Goal: Task Accomplishment & Management: Manage account settings

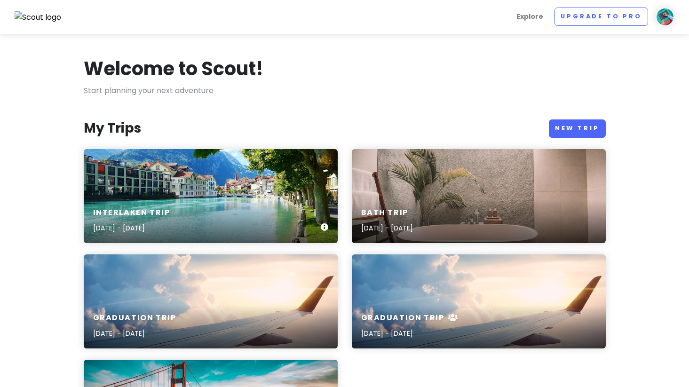
click at [196, 182] on div "Interlaken Trip [DATE] - [DATE]" at bounding box center [211, 196] width 254 height 94
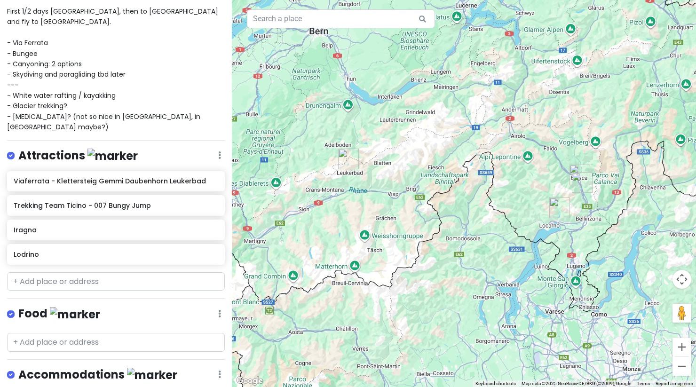
scroll to position [133, 0]
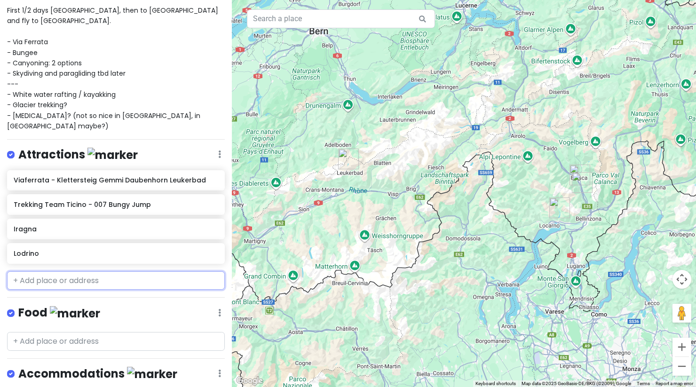
click at [89, 271] on input "text" at bounding box center [116, 280] width 218 height 19
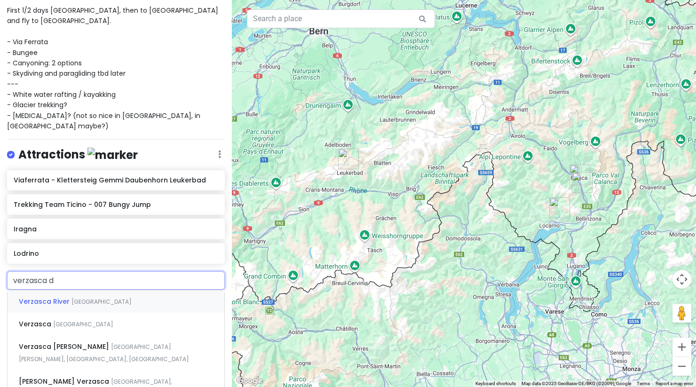
type input "verzasca da"
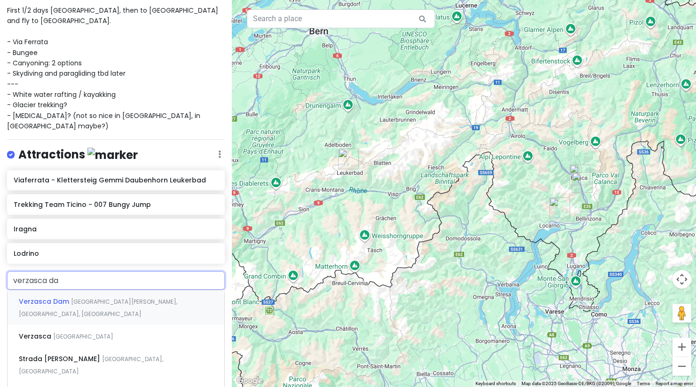
click at [80, 290] on div "[GEOGRAPHIC_DATA] [GEOGRAPHIC_DATA][PERSON_NAME], [GEOGRAPHIC_DATA], [GEOGRAPHI…" at bounding box center [116, 307] width 217 height 35
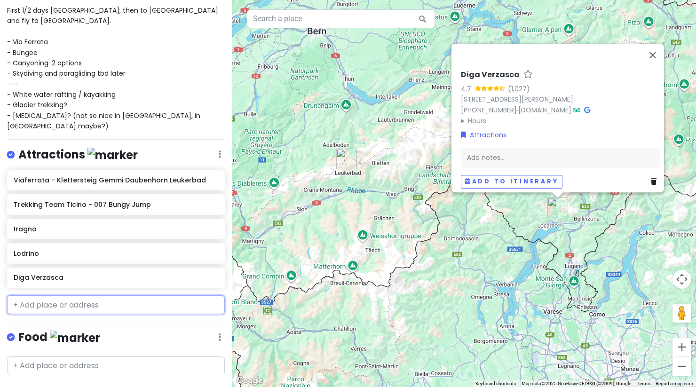
click at [76, 295] on input "text" at bounding box center [116, 304] width 218 height 19
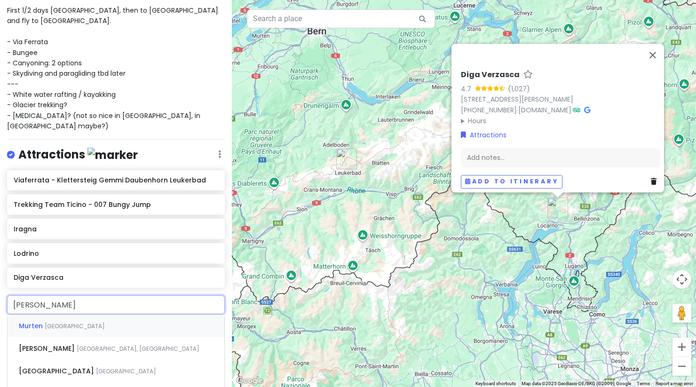
type input "murre"
click at [77, 322] on span "[GEOGRAPHIC_DATA], [GEOGRAPHIC_DATA]" at bounding box center [138, 326] width 123 height 8
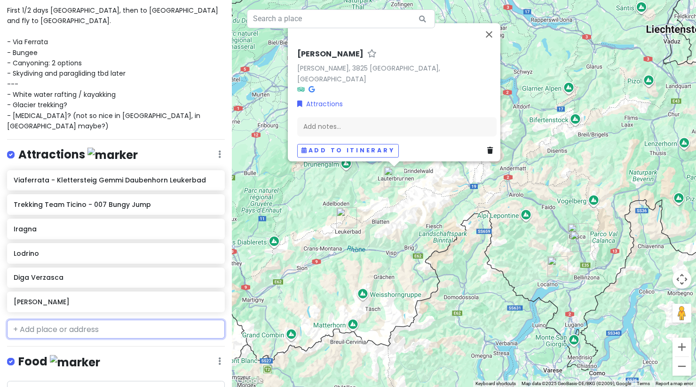
click at [82, 320] on input "text" at bounding box center [116, 329] width 218 height 19
type input "loca"
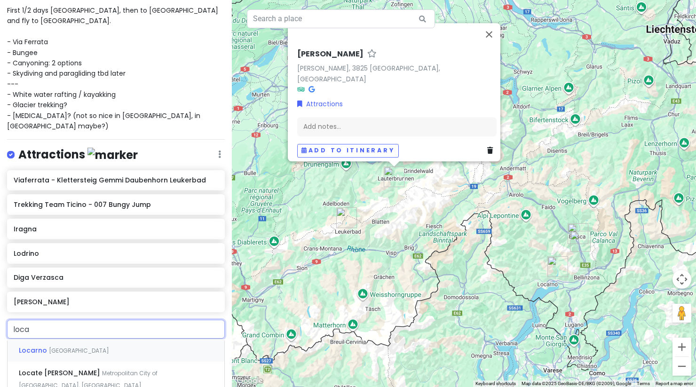
click at [59, 346] on span "[GEOGRAPHIC_DATA]" at bounding box center [79, 350] width 60 height 8
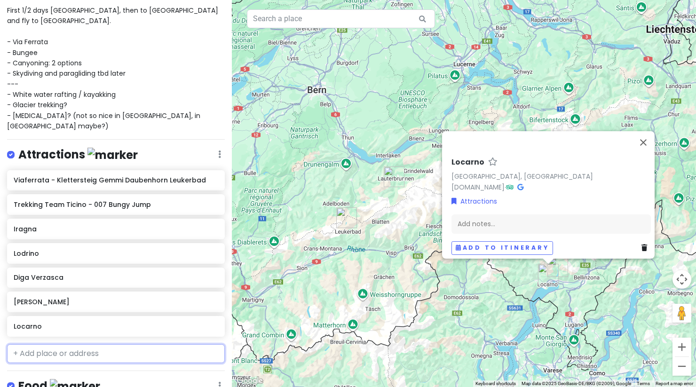
click at [66, 344] on input "text" at bounding box center [116, 353] width 218 height 19
type input "tici"
click at [96, 371] on span "[GEOGRAPHIC_DATA]" at bounding box center [126, 375] width 60 height 8
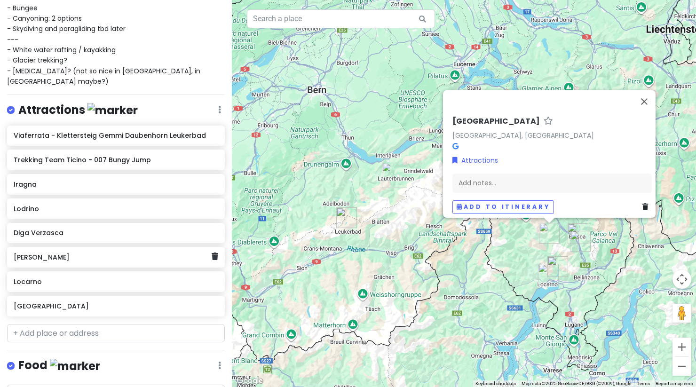
scroll to position [179, 0]
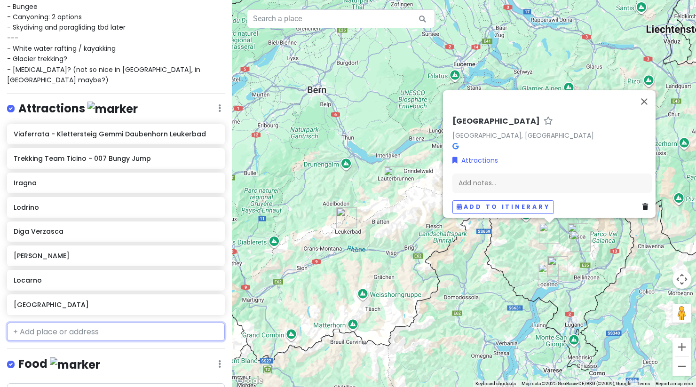
click at [51, 322] on input "text" at bounding box center [116, 331] width 218 height 19
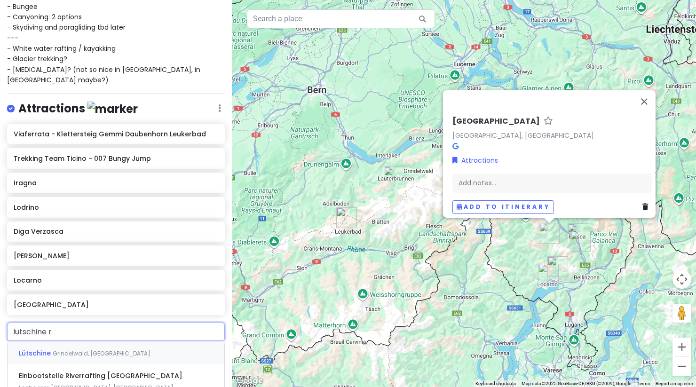
type input "lutschine ri"
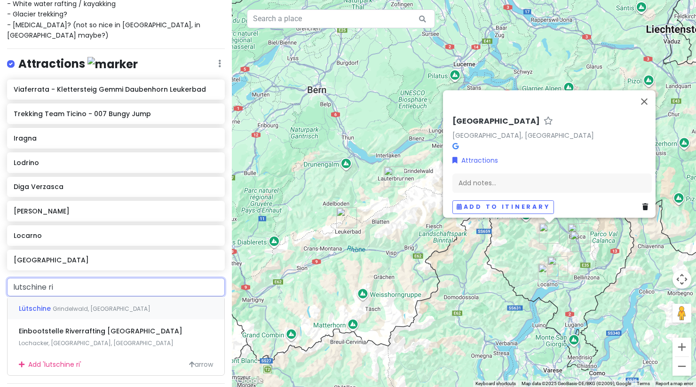
scroll to position [243, 0]
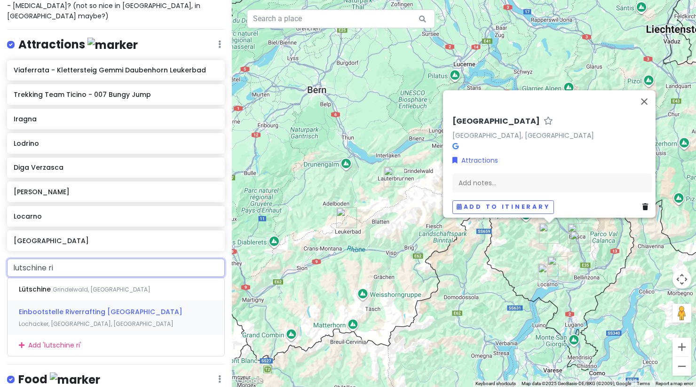
click at [92, 300] on div "Einbootstelle Riverrafting Lütschine Lochacker, [GEOGRAPHIC_DATA], [GEOGRAPHIC_…" at bounding box center [116, 317] width 217 height 35
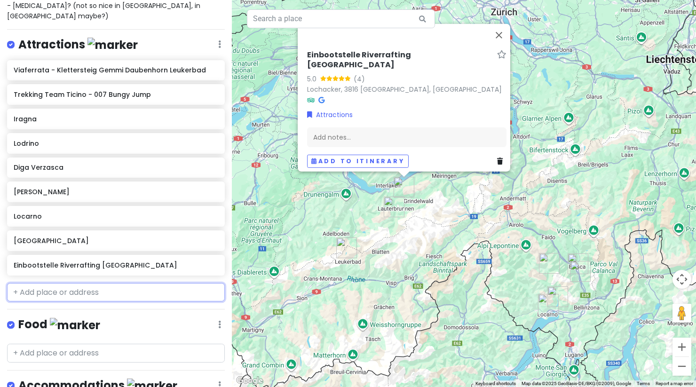
click at [72, 283] on input "text" at bounding box center [116, 292] width 218 height 19
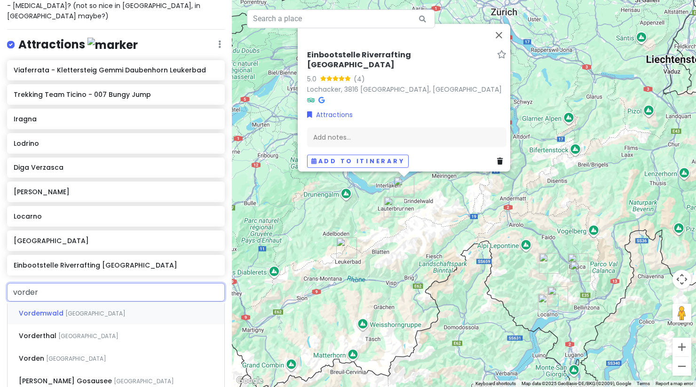
type input "vorderr"
click at [49, 308] on span "Vorderrhein" at bounding box center [40, 312] width 43 height 9
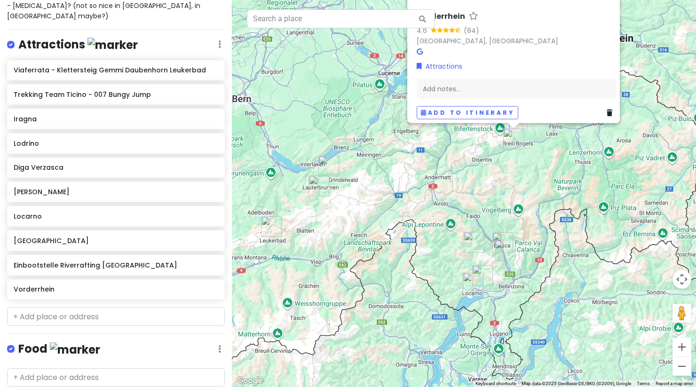
drag, startPoint x: 443, startPoint y: 339, endPoint x: 402, endPoint y: 291, distance: 63.1
click at [402, 291] on div "Vorderrhein 4.6 (84) [GEOGRAPHIC_DATA], [GEOGRAPHIC_DATA] Attractions Add notes…" at bounding box center [464, 193] width 464 height 387
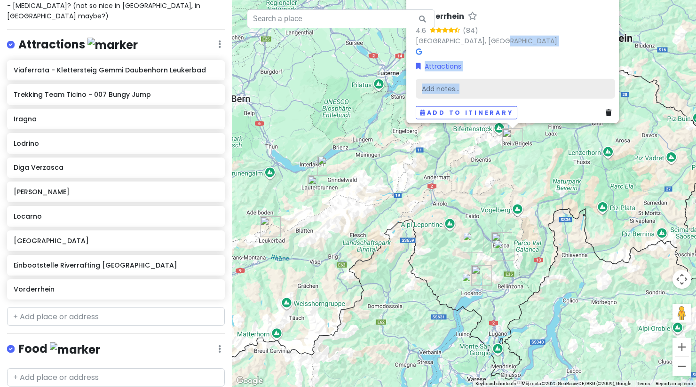
drag, startPoint x: 592, startPoint y: 37, endPoint x: 580, endPoint y: 86, distance: 50.3
click at [580, 86] on div "Vorderrhein 4.6 (84) [GEOGRAPHIC_DATA], [GEOGRAPHIC_DATA] Attractions Add notes…" at bounding box center [515, 65] width 207 height 115
click at [579, 181] on div "Vorderrhein 4.6 (84) [GEOGRAPHIC_DATA], [GEOGRAPHIC_DATA] Attractions Add notes…" at bounding box center [464, 193] width 464 height 387
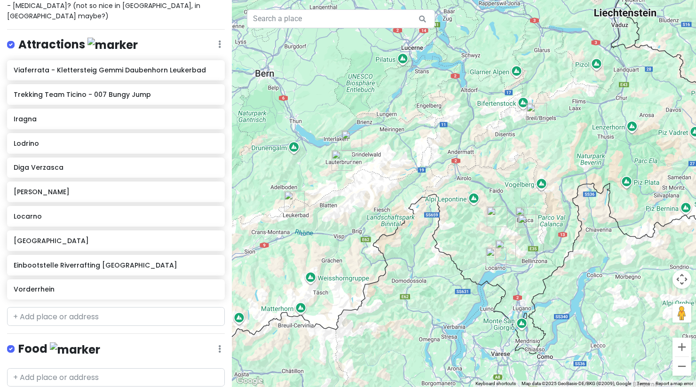
drag, startPoint x: 568, startPoint y: 173, endPoint x: 592, endPoint y: 150, distance: 33.6
click at [592, 150] on div at bounding box center [464, 193] width 464 height 387
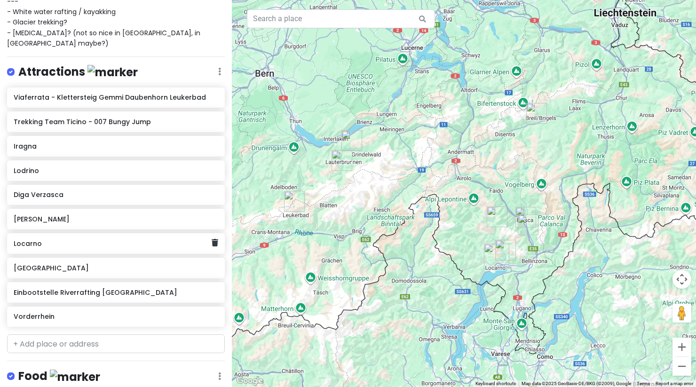
scroll to position [215, 0]
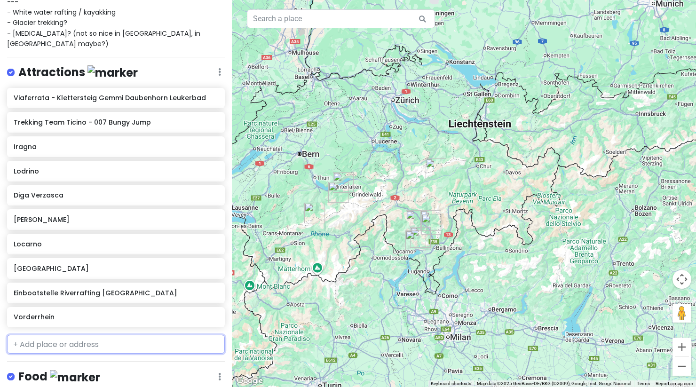
click at [151, 335] on input "text" at bounding box center [116, 344] width 218 height 19
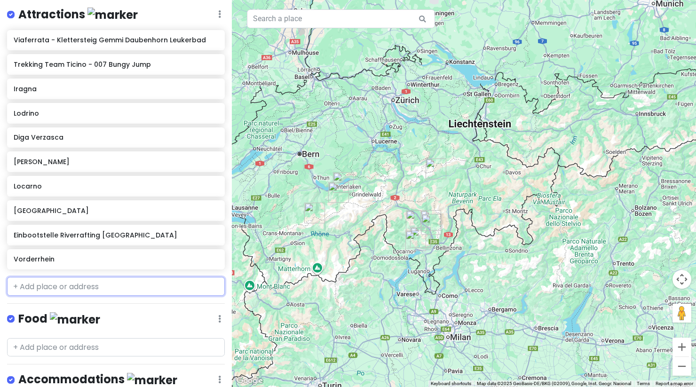
scroll to position [330, 0]
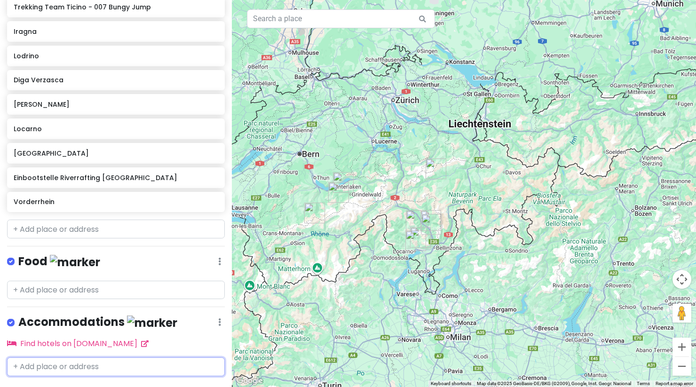
click at [136, 357] on input "text" at bounding box center [116, 366] width 218 height 19
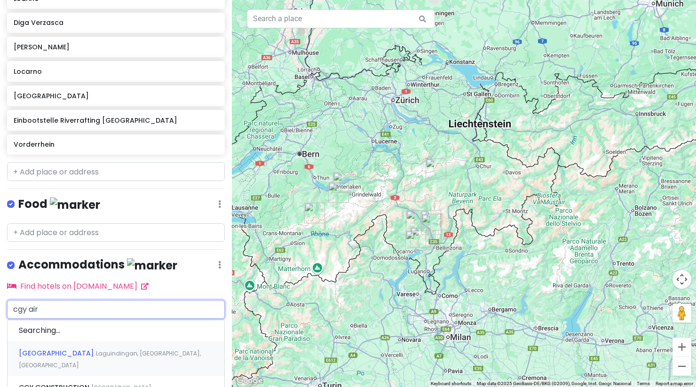
scroll to position [387, 0]
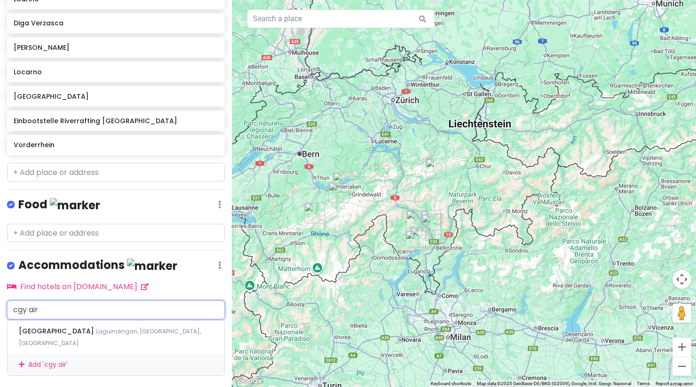
drag, startPoint x: 65, startPoint y: 285, endPoint x: 1, endPoint y: 285, distance: 63.9
click at [1, 300] on div "cgy air [GEOGRAPHIC_DATA] [GEOGRAPHIC_DATA], [GEOGRAPHIC_DATA], [GEOGRAPHIC_DAT…" at bounding box center [116, 337] width 232 height 75
type input "="
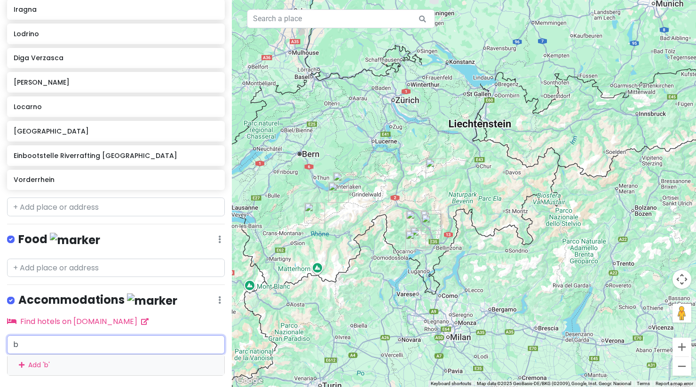
scroll to position [387, 0]
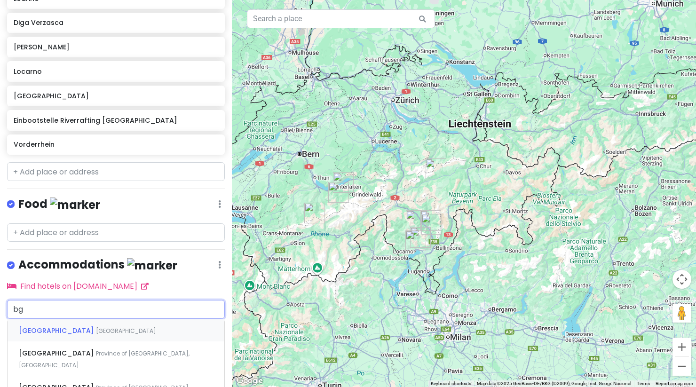
type input "bgy"
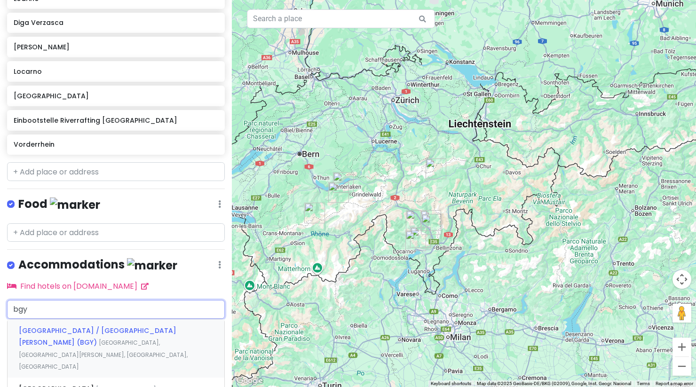
click at [122, 319] on div "[GEOGRAPHIC_DATA] / [GEOGRAPHIC_DATA][PERSON_NAME] (BGY) [GEOGRAPHIC_DATA], [GE…" at bounding box center [116, 348] width 217 height 59
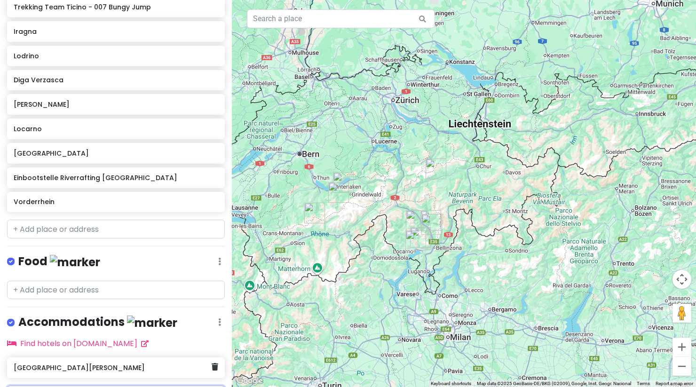
scroll to position [358, 0]
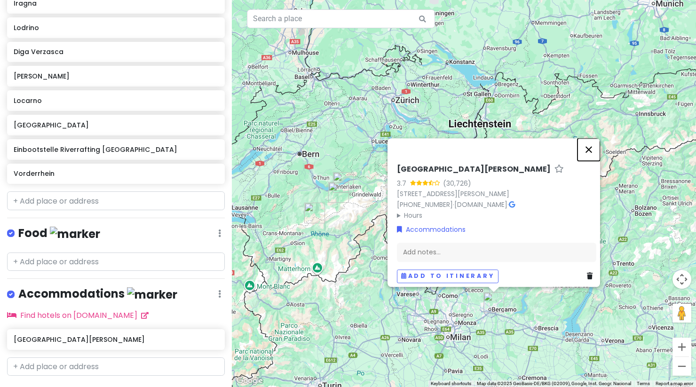
click at [593, 142] on button "Close" at bounding box center [588, 149] width 23 height 23
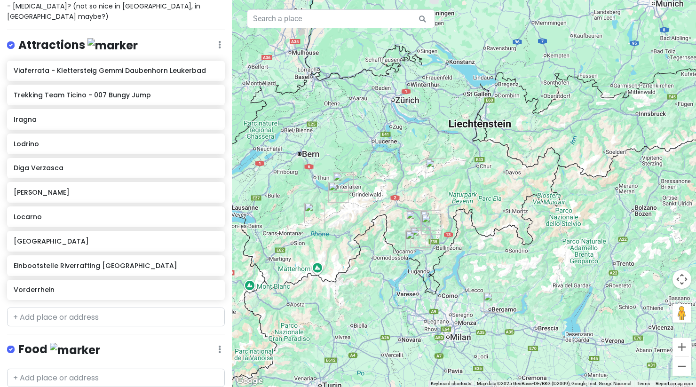
scroll to position [240, 0]
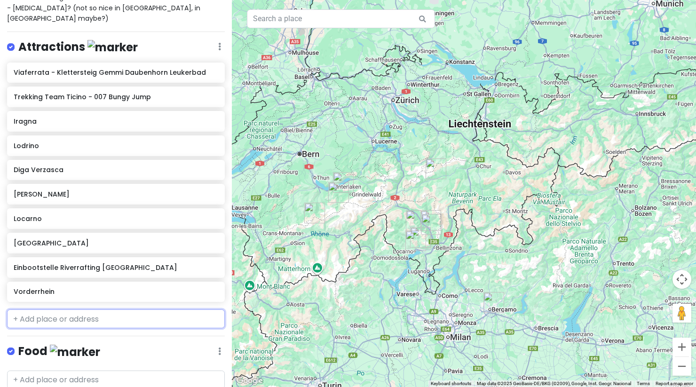
click at [85, 309] on input "text" at bounding box center [116, 318] width 218 height 19
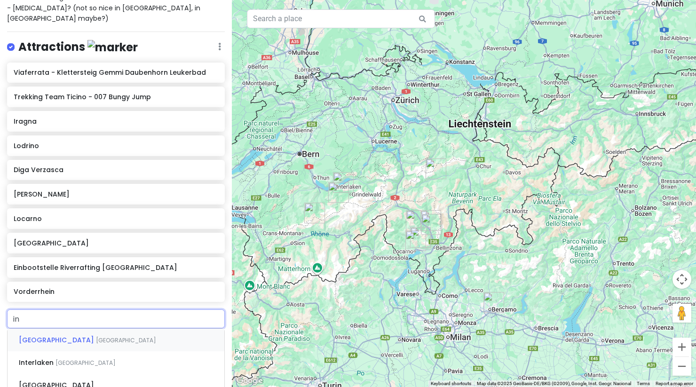
type input "int"
click at [50, 335] on span "Interlaken" at bounding box center [37, 339] width 37 height 9
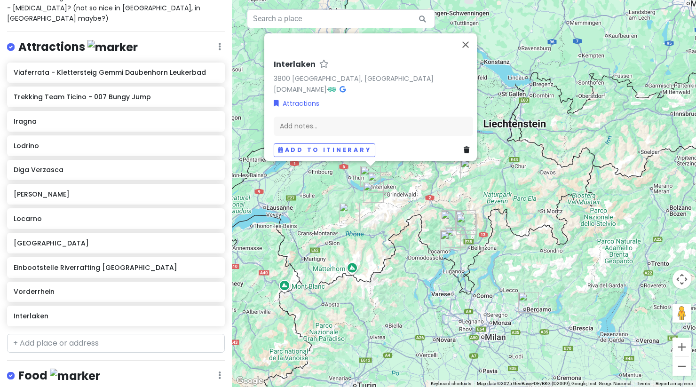
click at [548, 275] on div "Interlaken 3800 [GEOGRAPHIC_DATA], [GEOGRAPHIC_DATA] [DOMAIN_NAME] · Attraction…" at bounding box center [464, 193] width 464 height 387
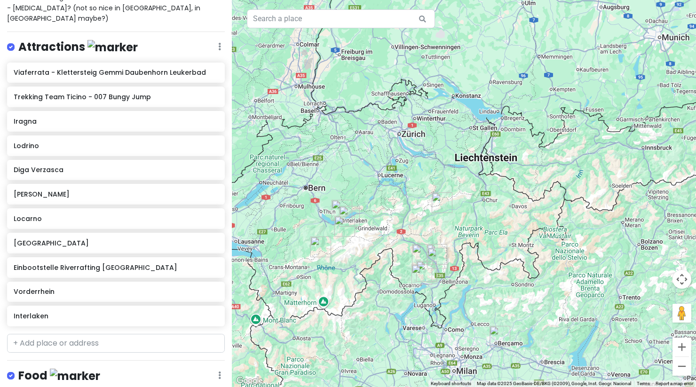
drag, startPoint x: 518, startPoint y: 239, endPoint x: 489, endPoint y: 274, distance: 45.7
click at [489, 274] on div at bounding box center [464, 193] width 464 height 387
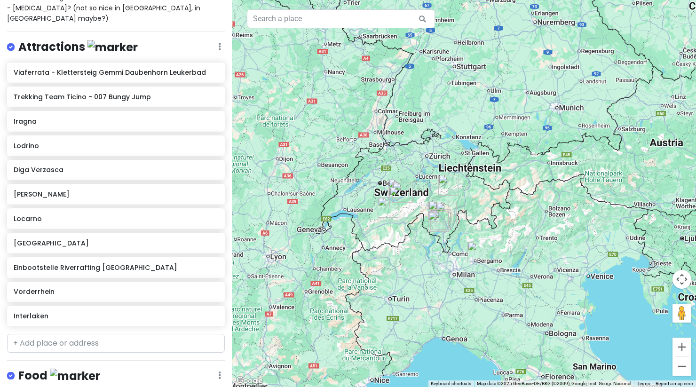
drag, startPoint x: 446, startPoint y: 246, endPoint x: 429, endPoint y: 195, distance: 53.7
click at [429, 195] on div at bounding box center [464, 193] width 464 height 387
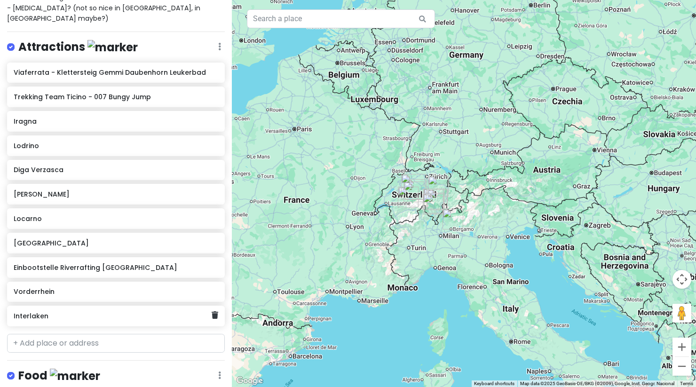
scroll to position [383, 0]
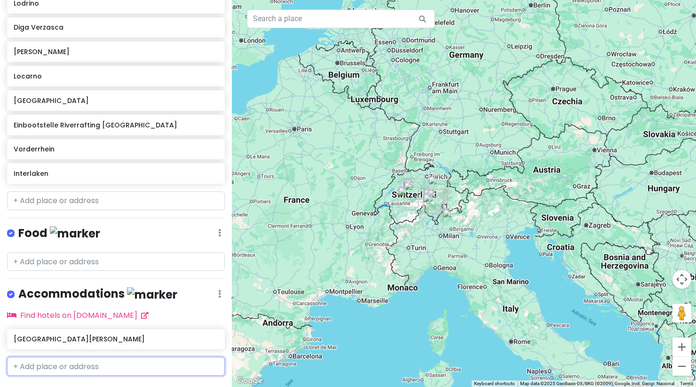
click at [91, 357] on input "text" at bounding box center [116, 366] width 218 height 19
type input "bel"
click at [48, 376] on div "[GEOGRAPHIC_DATA]" at bounding box center [116, 387] width 217 height 23
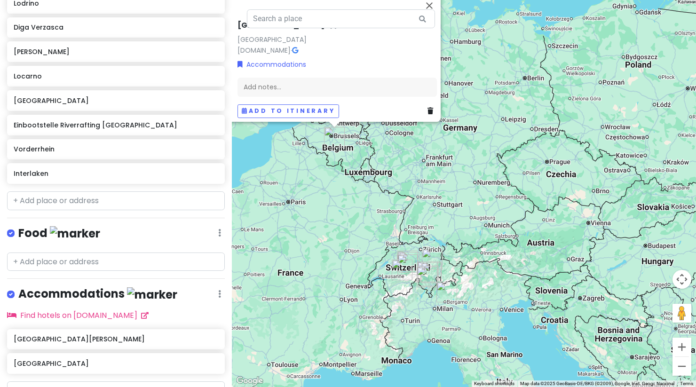
drag, startPoint x: 337, startPoint y: 255, endPoint x: 302, endPoint y: 215, distance: 52.6
click at [302, 215] on div "[GEOGRAPHIC_DATA] [GEOGRAPHIC_DATA] [DOMAIN_NAME] · Accommodations Add notes...…" at bounding box center [464, 193] width 464 height 387
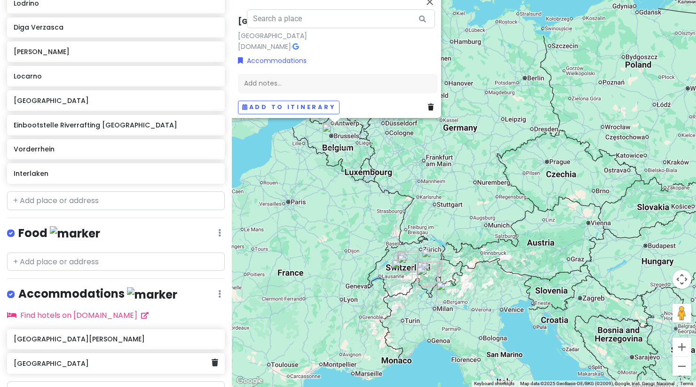
click at [143, 359] on h6 "[GEOGRAPHIC_DATA]" at bounding box center [113, 363] width 198 height 8
click at [211, 357] on link at bounding box center [214, 363] width 7 height 12
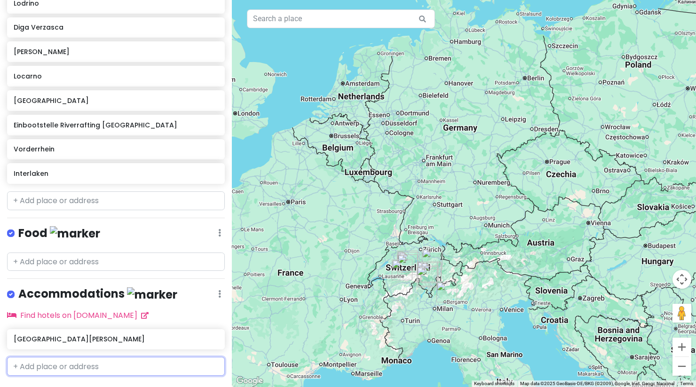
click at [139, 357] on input "text" at bounding box center [116, 366] width 218 height 19
type input "crl"
click at [117, 383] on span "[GEOGRAPHIC_DATA] (CRL)" at bounding box center [68, 387] width 98 height 9
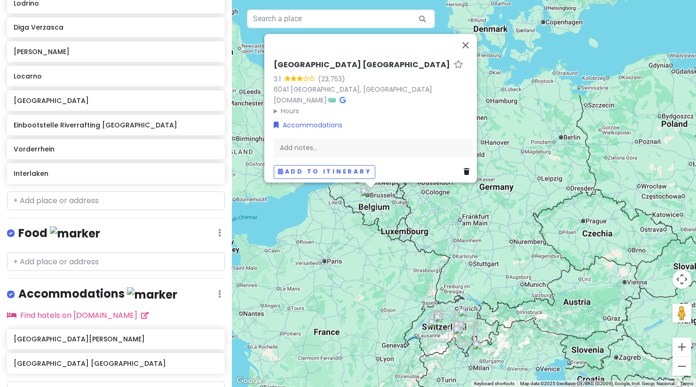
scroll to position [407, 0]
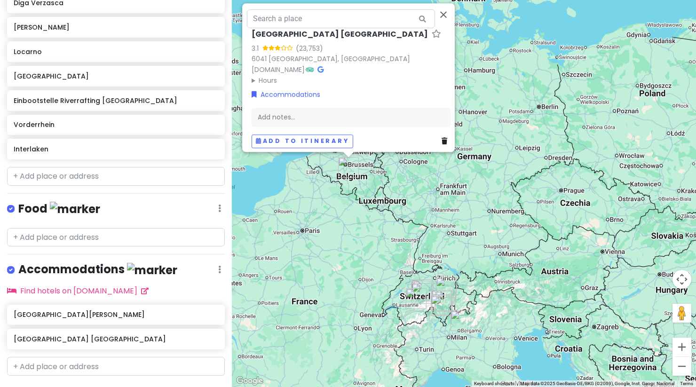
drag, startPoint x: 392, startPoint y: 297, endPoint x: 368, endPoint y: 264, distance: 41.6
click at [368, 264] on div "[GEOGRAPHIC_DATA] 3.1 (23,753) 6041 [GEOGRAPHIC_DATA], [GEOGRAPHIC_DATA] [DOMAI…" at bounding box center [464, 193] width 464 height 387
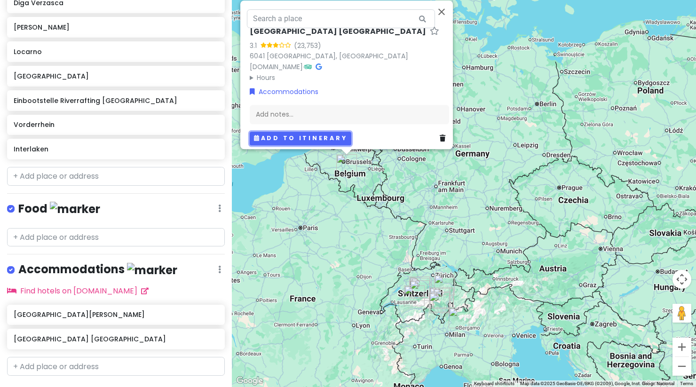
click at [310, 132] on button "Add to itinerary" at bounding box center [301, 139] width 102 height 14
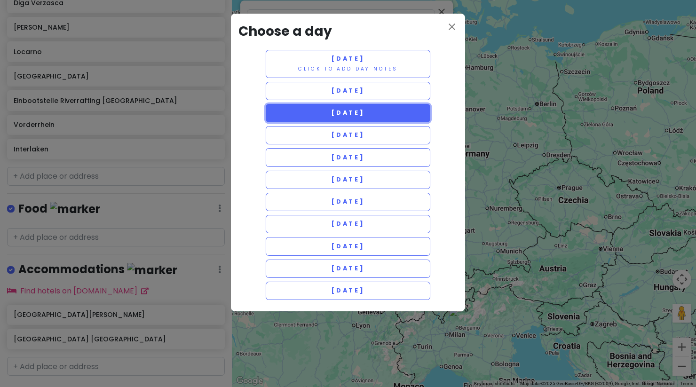
click at [358, 112] on span "[DATE]" at bounding box center [348, 113] width 34 height 8
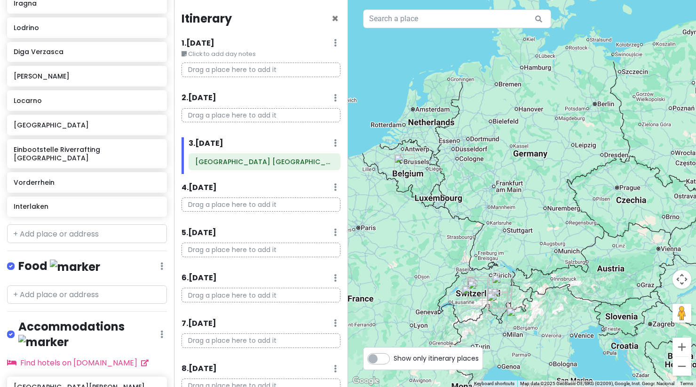
click at [515, 318] on img "Il Caravaggio International Airport" at bounding box center [516, 317] width 21 height 21
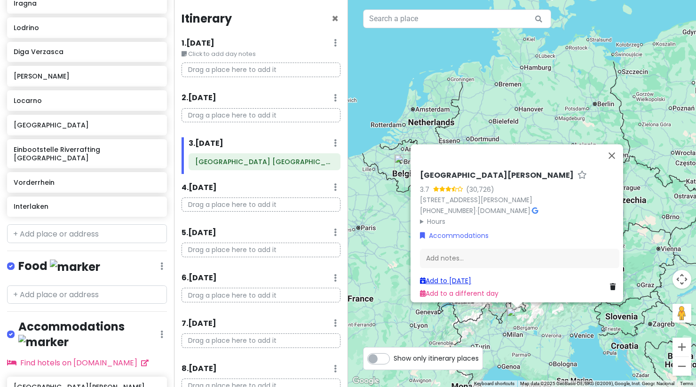
click at [459, 276] on link "Add to [DATE]" at bounding box center [445, 280] width 51 height 9
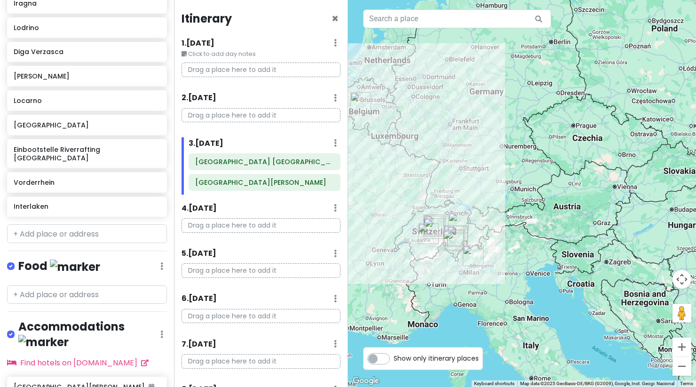
drag, startPoint x: 546, startPoint y: 281, endPoint x: 494, endPoint y: 212, distance: 86.2
click at [494, 212] on div at bounding box center [522, 193] width 348 height 387
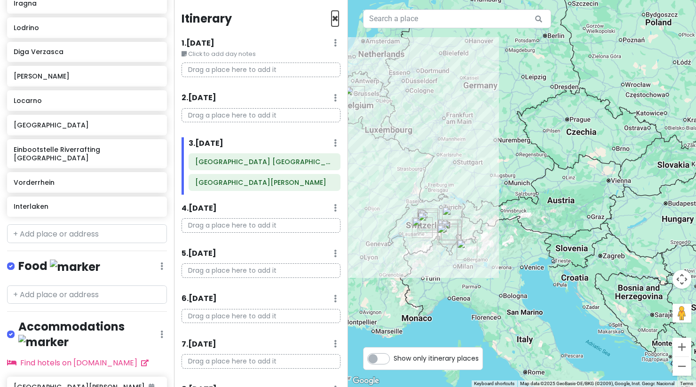
click at [331, 21] on span "×" at bounding box center [334, 19] width 7 height 16
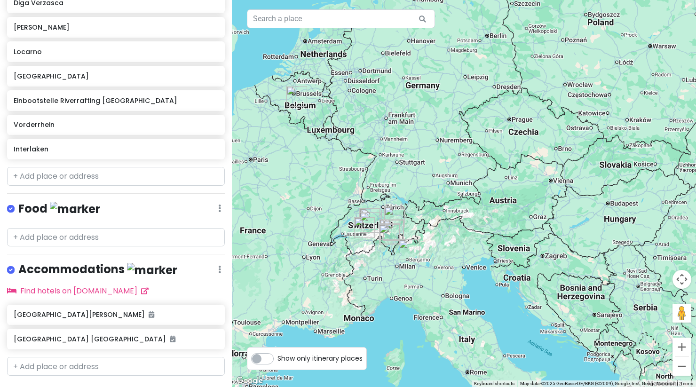
click at [277, 358] on label "Show only itinerary places" at bounding box center [319, 356] width 85 height 11
click at [277, 357] on input "Show only itinerary places" at bounding box center [280, 354] width 6 height 6
click at [277, 358] on label "Show only itinerary places" at bounding box center [319, 356] width 85 height 11
click at [277, 357] on input "Show only itinerary places" at bounding box center [280, 354] width 6 height 6
click at [277, 358] on label "Show only itinerary places" at bounding box center [319, 356] width 85 height 11
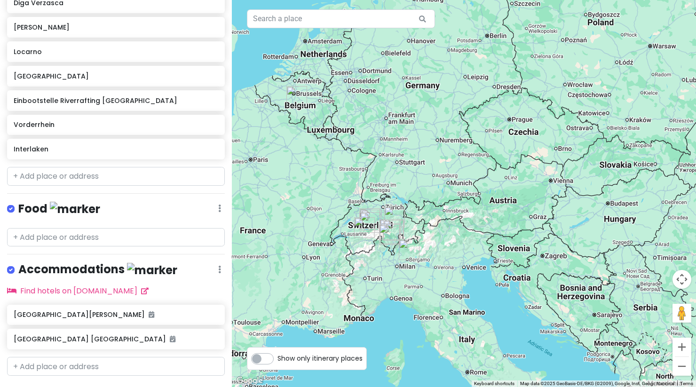
click at [277, 357] on input "Show only itinerary places" at bounding box center [280, 354] width 6 height 6
click at [277, 358] on label "Show only itinerary places" at bounding box center [319, 356] width 85 height 11
click at [277, 357] on input "Show only itinerary places" at bounding box center [280, 354] width 6 height 6
click at [277, 358] on label "Show only itinerary places" at bounding box center [319, 356] width 85 height 11
click at [277, 357] on input "Show only itinerary places" at bounding box center [280, 354] width 6 height 6
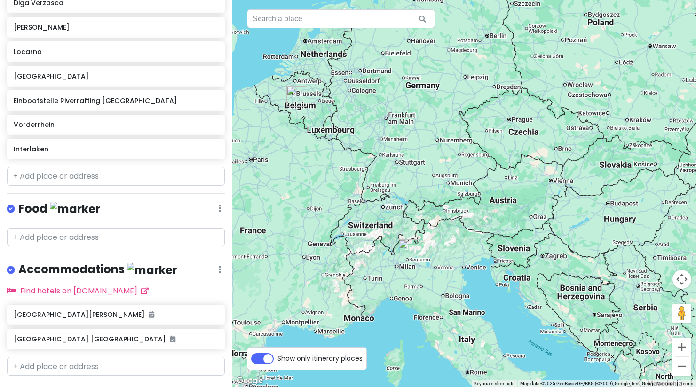
click at [277, 358] on label "Show only itinerary places" at bounding box center [319, 356] width 85 height 11
click at [277, 357] on input "Show only itinerary places" at bounding box center [280, 354] width 6 height 6
checkbox input "false"
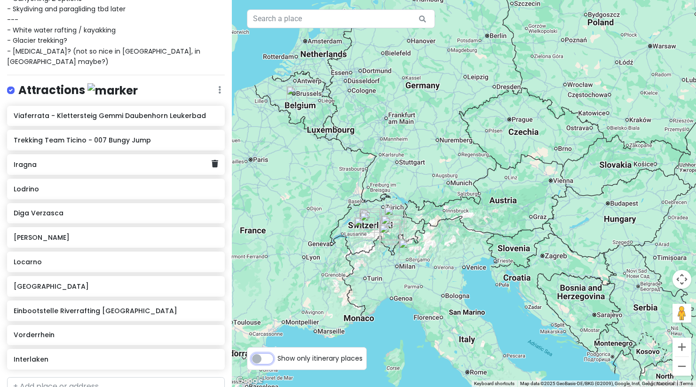
scroll to position [209, 0]
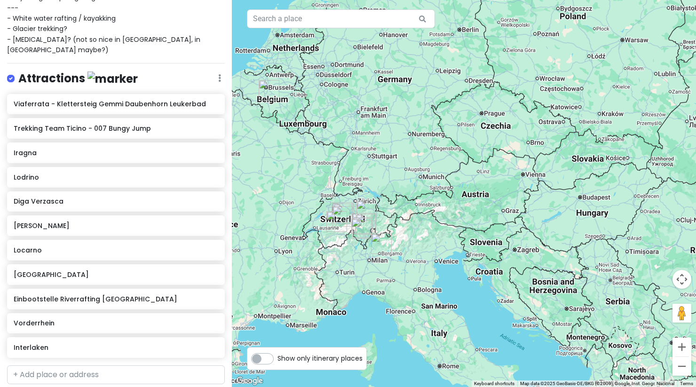
drag, startPoint x: 330, startPoint y: 310, endPoint x: 328, endPoint y: 243, distance: 66.8
click at [328, 243] on div at bounding box center [464, 193] width 464 height 387
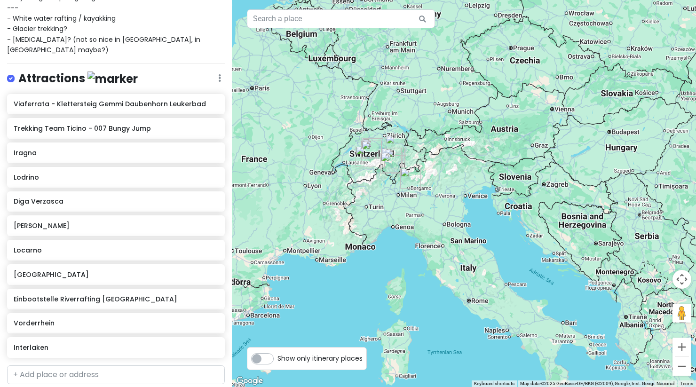
click at [337, 235] on div at bounding box center [464, 193] width 464 height 387
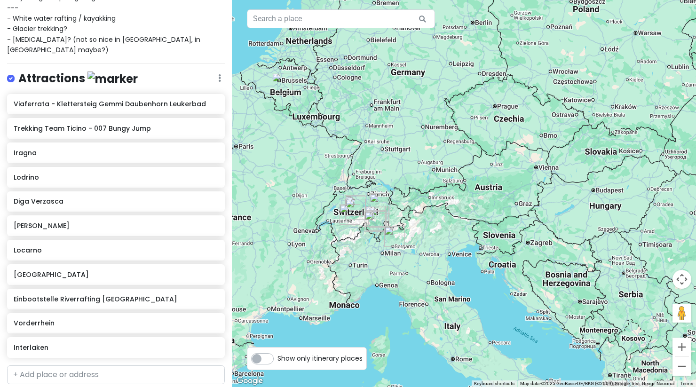
drag, startPoint x: 356, startPoint y: 205, endPoint x: 340, endPoint y: 265, distance: 61.8
click at [340, 265] on div at bounding box center [464, 193] width 464 height 387
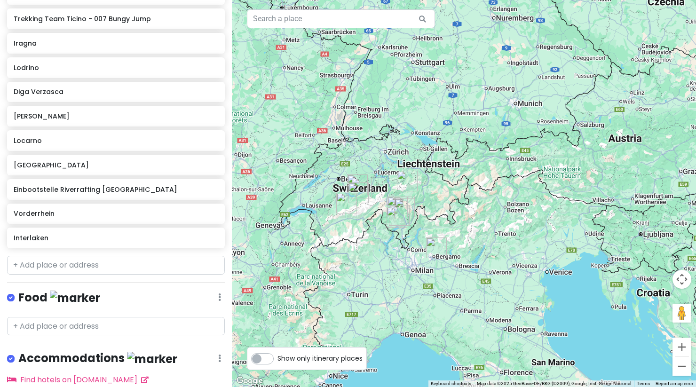
scroll to position [327, 0]
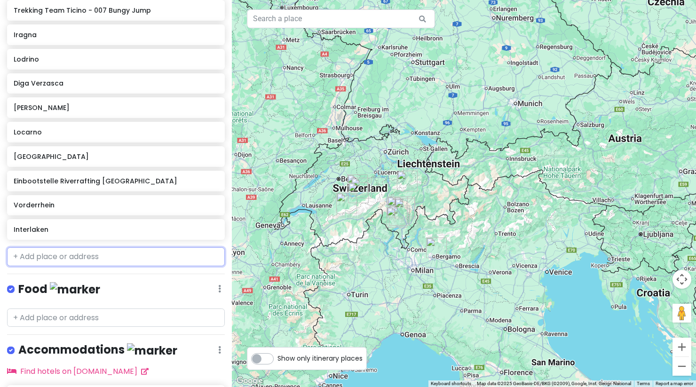
click at [87, 247] on input "text" at bounding box center [116, 256] width 218 height 19
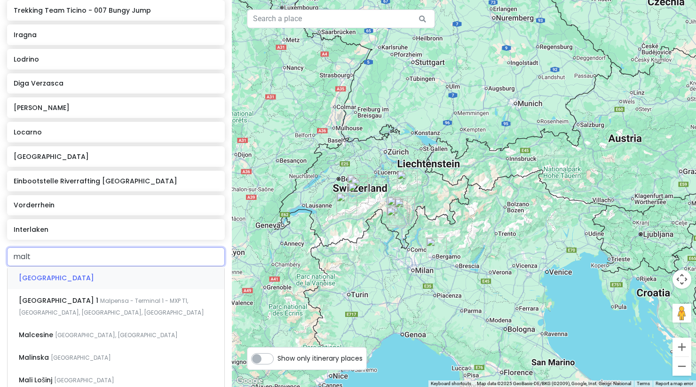
type input "[GEOGRAPHIC_DATA]"
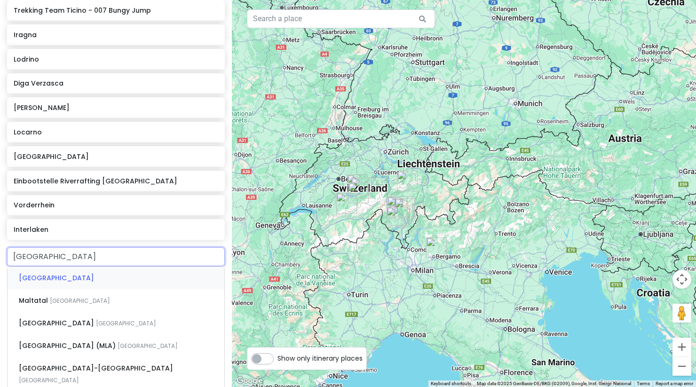
click at [68, 266] on div "[GEOGRAPHIC_DATA]" at bounding box center [116, 277] width 217 height 23
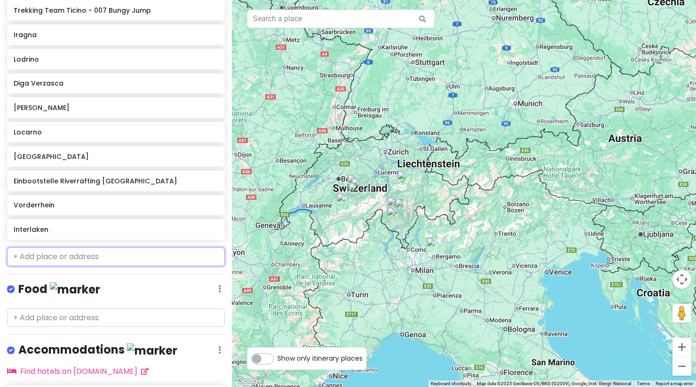
scroll to position [351, 0]
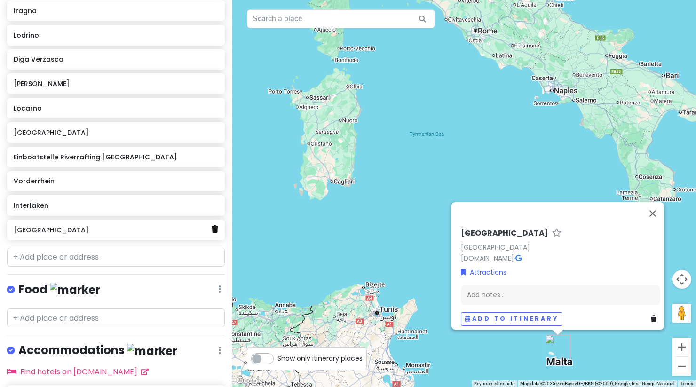
click at [211, 225] on icon at bounding box center [214, 229] width 7 height 8
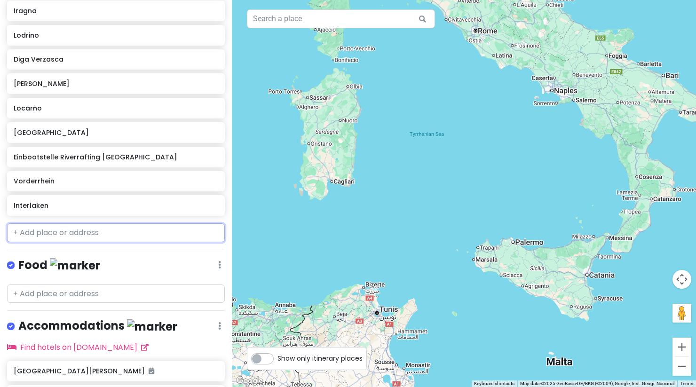
scroll to position [327, 0]
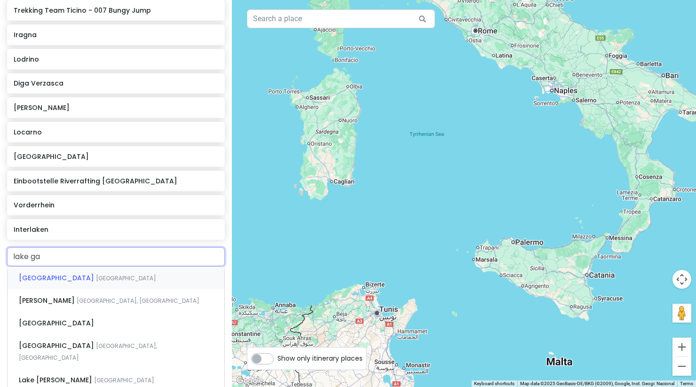
type input "lake gar"
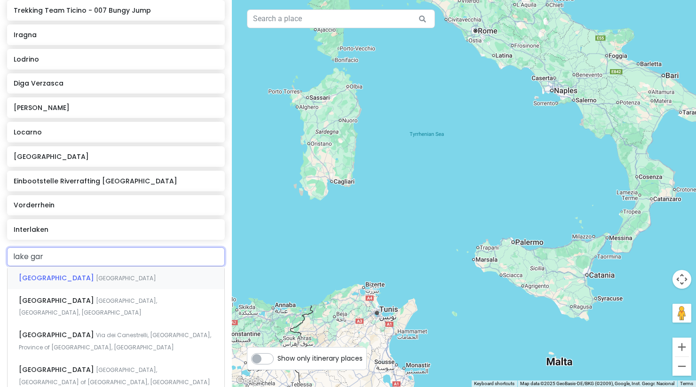
click at [64, 266] on div "[GEOGRAPHIC_DATA] [GEOGRAPHIC_DATA]" at bounding box center [116, 277] width 217 height 23
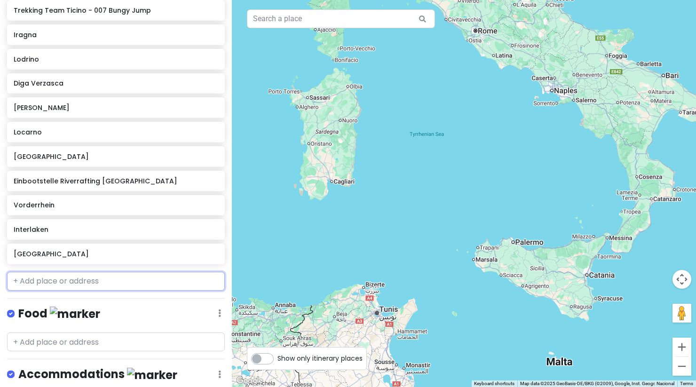
scroll to position [351, 0]
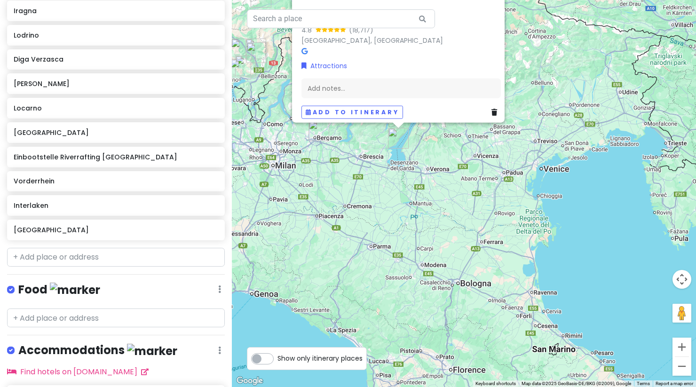
drag, startPoint x: 323, startPoint y: 148, endPoint x: 359, endPoint y: 184, distance: 51.2
click at [359, 184] on div "[GEOGRAPHIC_DATA] 4.8 (18,717) [GEOGRAPHIC_DATA], [GEOGRAPHIC_DATA] Attractions…" at bounding box center [464, 193] width 464 height 387
click at [359, 168] on div "[GEOGRAPHIC_DATA] 4.8 (18,717) [GEOGRAPHIC_DATA], [GEOGRAPHIC_DATA] Attractions…" at bounding box center [464, 193] width 464 height 387
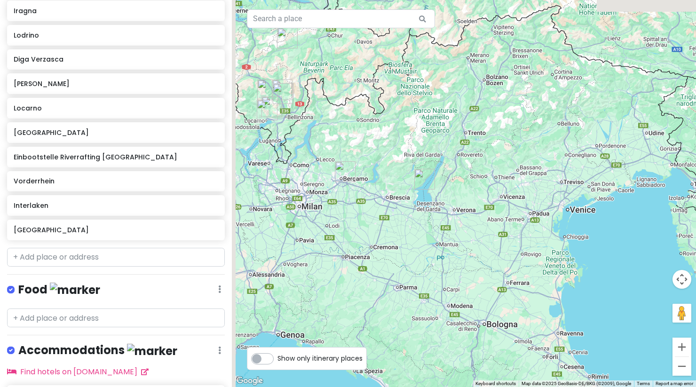
drag, startPoint x: 355, startPoint y: 171, endPoint x: 393, endPoint y: 230, distance: 70.4
click at [393, 230] on div at bounding box center [464, 193] width 464 height 387
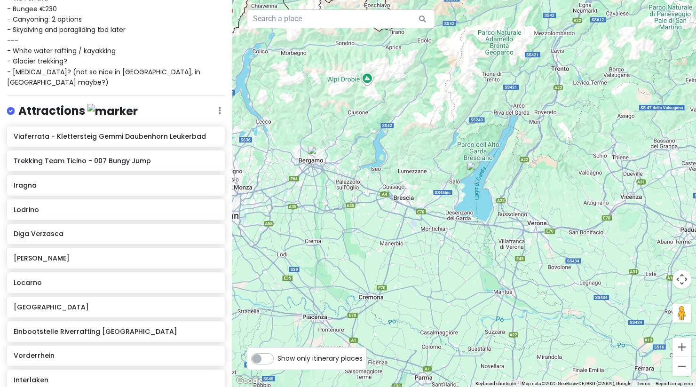
scroll to position [167, 0]
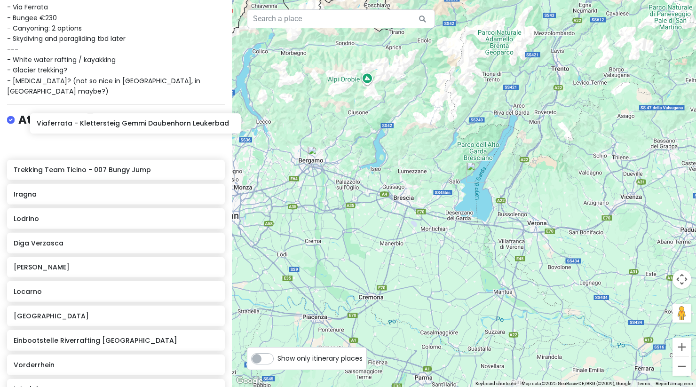
drag, startPoint x: 12, startPoint y: 120, endPoint x: 35, endPoint y: 120, distance: 23.0
click at [35, 135] on div "Viaferrata - Klettersteig Gemmi Daubenhorn Leukerbad Trekking Team Ticino - 007…" at bounding box center [116, 281] width 232 height 292
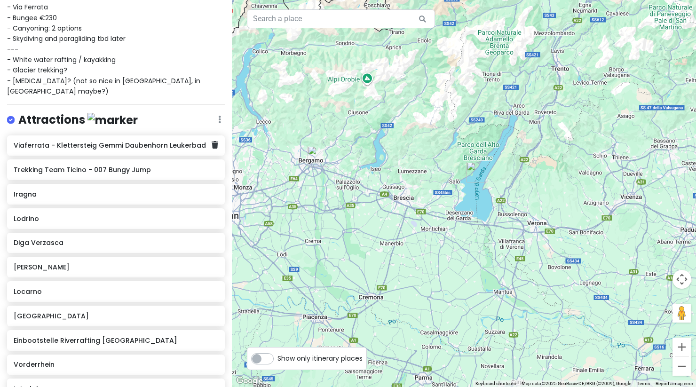
click at [90, 141] on h6 "Viaferrata - Klettersteig Gemmi Daubenhorn Leukerbad" at bounding box center [113, 145] width 198 height 8
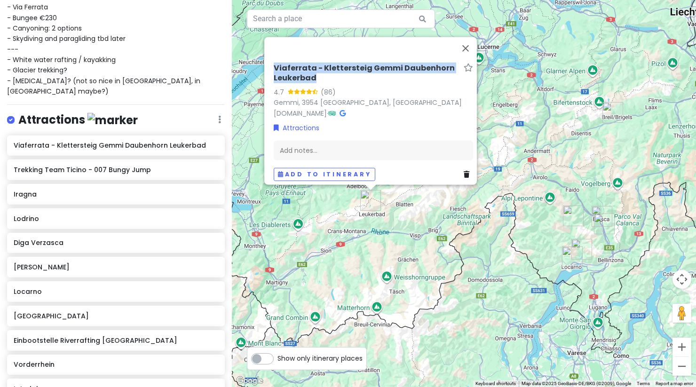
drag, startPoint x: 266, startPoint y: 60, endPoint x: 325, endPoint y: 74, distance: 61.4
click at [325, 74] on div "Viaferrata - Klettersteig Gemmi Daubenhorn Leukerbad 4.7 (86) Gemmi, 3954 [GEOG…" at bounding box center [373, 121] width 207 height 125
copy h6 "Viaferrata - Klettersteig Gemmi Daubenhorn Leukerbad"
click at [608, 116] on img "Vorderrhein" at bounding box center [612, 112] width 21 height 21
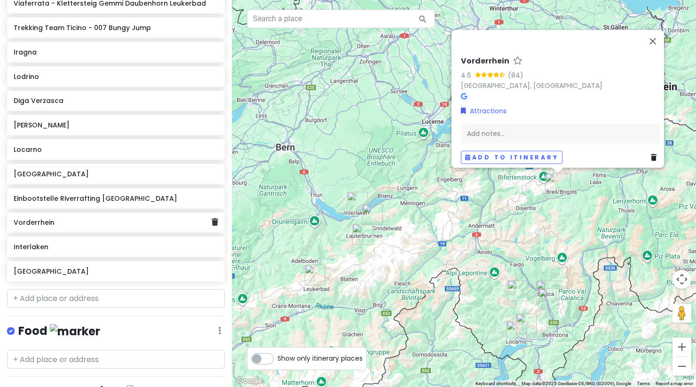
scroll to position [319, 0]
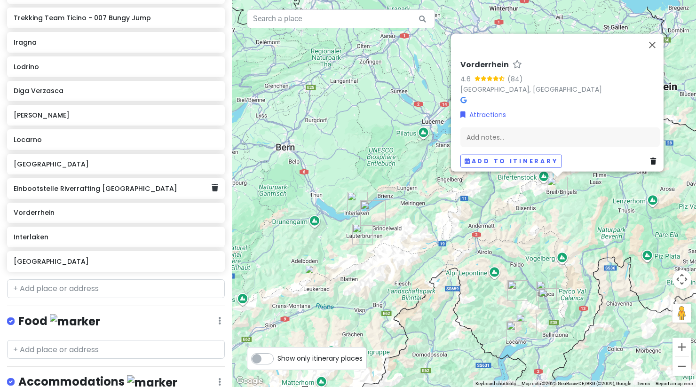
click at [104, 182] on div "Einbootstelle Riverrafting [GEOGRAPHIC_DATA]" at bounding box center [113, 188] width 198 height 13
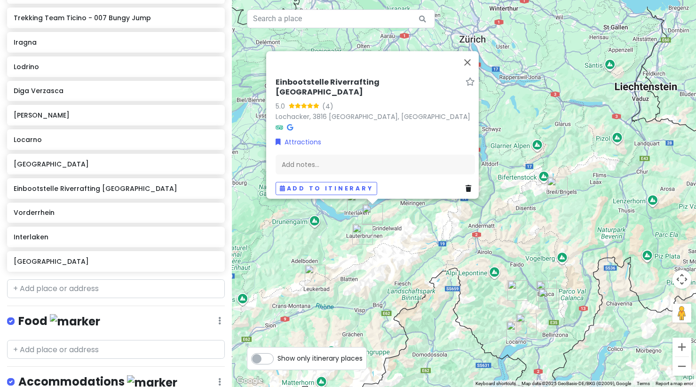
click at [282, 87] on h6 "Einbootstelle Riverrafting [GEOGRAPHIC_DATA]" at bounding box center [368, 87] width 186 height 20
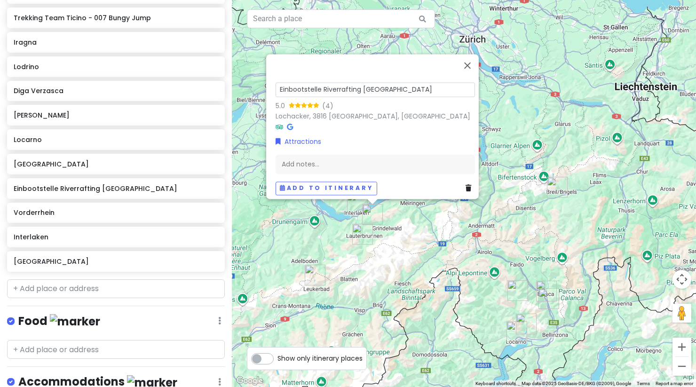
click at [387, 101] on div "5.0 (4)" at bounding box center [374, 106] width 199 height 10
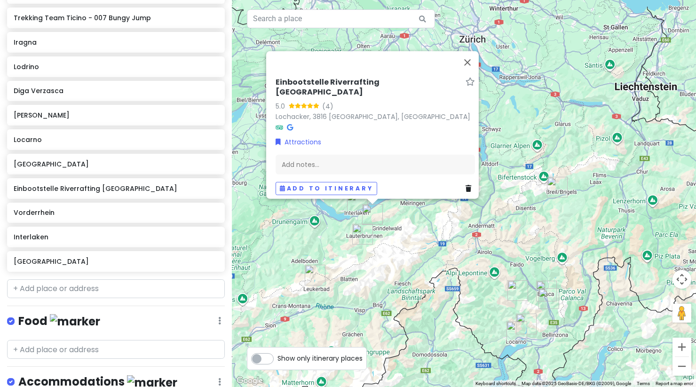
click at [282, 85] on h6 "Einbootstelle Riverrafting [GEOGRAPHIC_DATA]" at bounding box center [368, 87] width 186 height 20
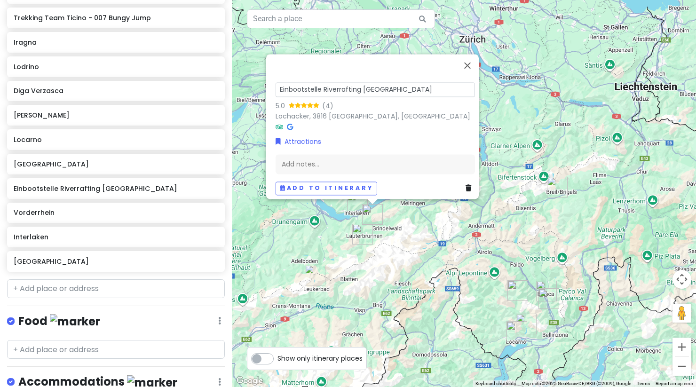
click at [459, 111] on div "Lochacker, 3816 [GEOGRAPHIC_DATA], [GEOGRAPHIC_DATA]" at bounding box center [374, 116] width 199 height 11
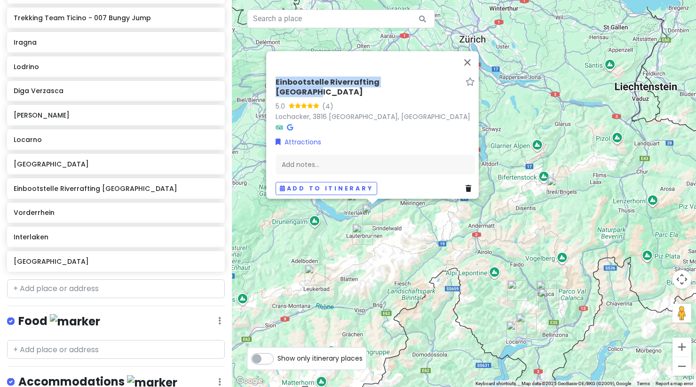
drag, startPoint x: 263, startPoint y: 86, endPoint x: 407, endPoint y: 89, distance: 143.9
click at [407, 89] on div "Einbootstelle Riverrafting Lütschine 5.0 (4) Lochacker, 3816 [GEOGRAPHIC_DATA],…" at bounding box center [372, 125] width 212 height 148
copy h6 "Einbootstelle Riverrafting [GEOGRAPHIC_DATA]"
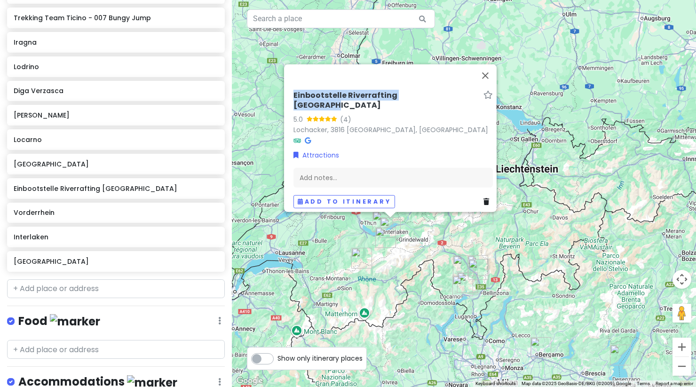
click at [431, 266] on div "Einbootstelle Riverrafting Lütschine 5.0 (4) Lochacker, 3816 [GEOGRAPHIC_DATA],…" at bounding box center [464, 193] width 464 height 387
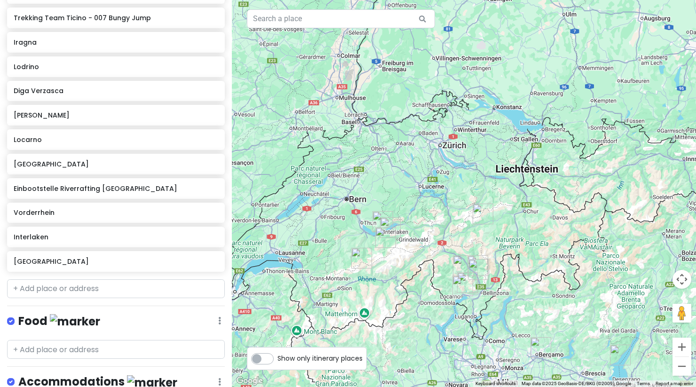
click at [379, 241] on img "Mürren" at bounding box center [385, 237] width 21 height 21
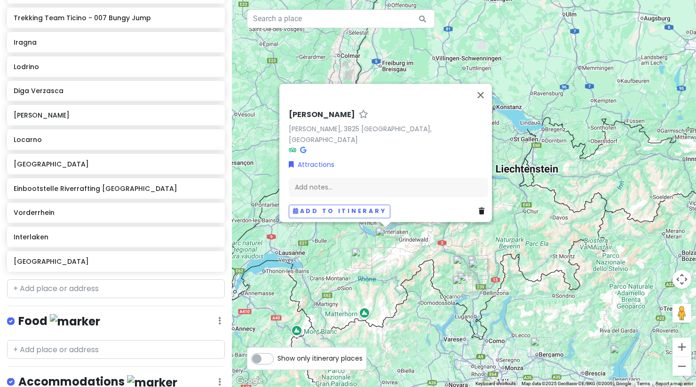
click at [510, 250] on div "[PERSON_NAME] [PERSON_NAME], 3825 [GEOGRAPHIC_DATA], [GEOGRAPHIC_DATA] Attracti…" at bounding box center [464, 193] width 464 height 387
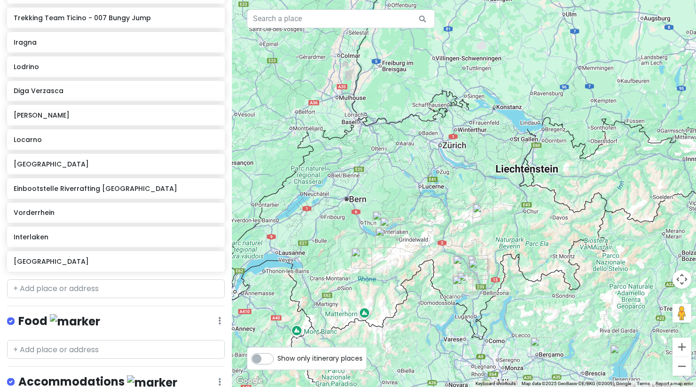
click at [480, 219] on img "Vorderrhein" at bounding box center [482, 214] width 21 height 21
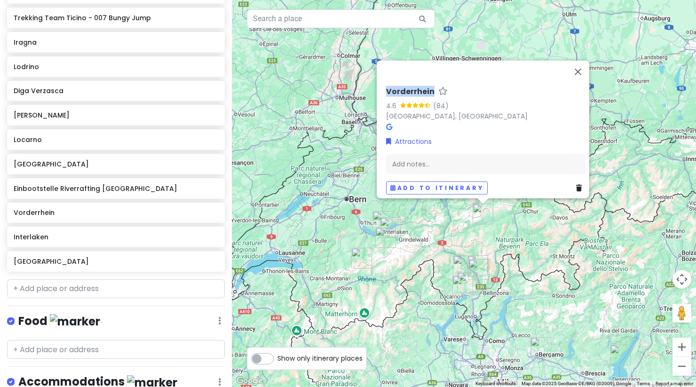
drag, startPoint x: 377, startPoint y: 84, endPoint x: 425, endPoint y: 89, distance: 48.3
click at [425, 89] on div "Vorderrhein 4.6 (84) [GEOGRAPHIC_DATA], [GEOGRAPHIC_DATA] Attractions Add notes…" at bounding box center [485, 140] width 207 height 115
copy h6 "Vorderrhein"
